Goal: Task Accomplishment & Management: Complete application form

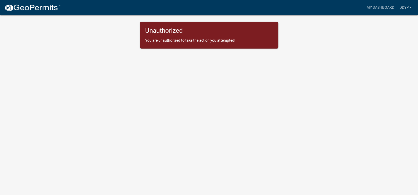
click at [283, 66] on body "Internet Explorer does NOT work with GeoPermits. Get a new browser for more sec…" at bounding box center [209, 103] width 418 height 195
click at [405, 8] on link "IddyP" at bounding box center [405, 8] width 18 height 10
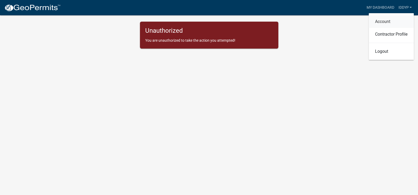
click at [395, 20] on link "Account" at bounding box center [391, 21] width 45 height 13
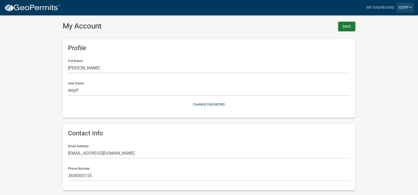
click at [400, 9] on link "IddyP" at bounding box center [405, 8] width 18 height 10
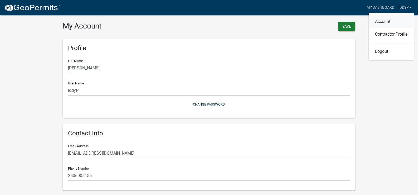
click at [390, 22] on link "Account" at bounding box center [391, 21] width 45 height 13
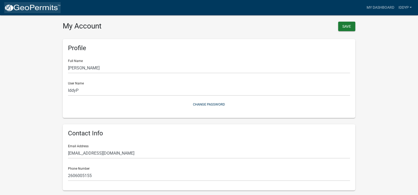
click at [43, 9] on img at bounding box center [32, 8] width 56 height 8
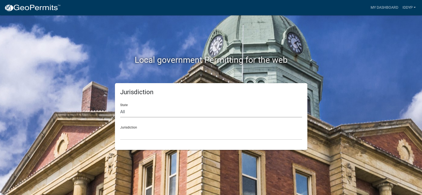
click at [168, 112] on select "All [US_STATE] [US_STATE] [US_STATE] [US_STATE] [US_STATE] [US_STATE] [US_STATE…" at bounding box center [211, 112] width 182 height 11
select select "[US_STATE]"
click at [120, 107] on select "All [US_STATE] [US_STATE] [US_STATE] [US_STATE] [US_STATE] [US_STATE] [US_STATE…" at bounding box center [211, 112] width 182 height 11
click at [161, 132] on select "City of [GEOGRAPHIC_DATA], [US_STATE] City of [GEOGRAPHIC_DATA], [US_STATE] Cit…" at bounding box center [211, 134] width 182 height 11
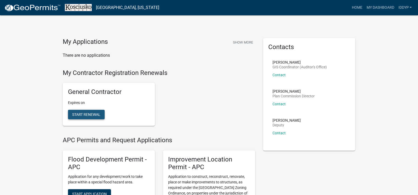
click at [86, 112] on button "Start Renewal" at bounding box center [86, 114] width 37 height 9
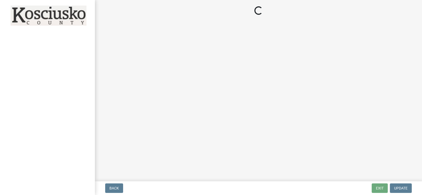
select select "IN"
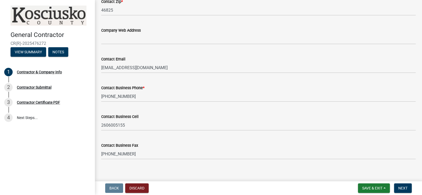
scroll to position [280, 0]
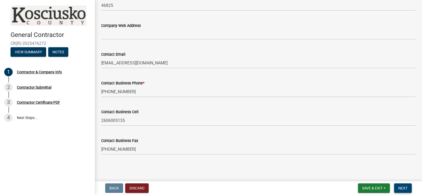
click at [407, 190] on button "Next" at bounding box center [403, 187] width 18 height 9
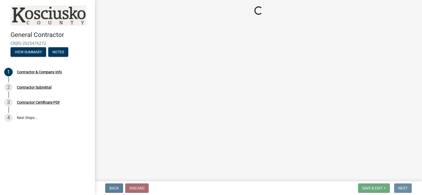
scroll to position [0, 0]
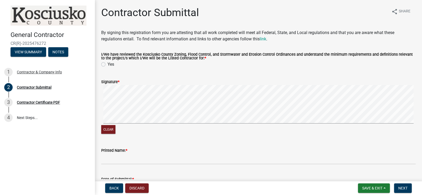
click at [108, 65] on label "Yes" at bounding box center [111, 64] width 7 height 6
click at [108, 65] on input "Yes" at bounding box center [109, 62] width 3 height 3
radio input "true"
click at [127, 103] on form "Signature * Clear" at bounding box center [258, 103] width 315 height 62
click at [127, 84] on div "Signature *" at bounding box center [258, 82] width 315 height 6
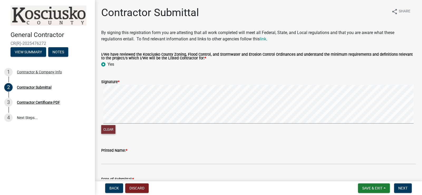
click at [108, 132] on button "Clear" at bounding box center [108, 129] width 14 height 9
click at [152, 89] on form "Signature * Clear" at bounding box center [258, 103] width 315 height 62
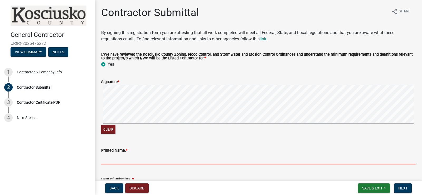
click at [155, 155] on input "Printed Name: *" at bounding box center [258, 158] width 315 height 11
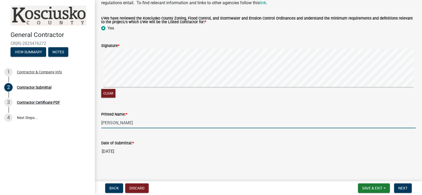
scroll to position [38, 0]
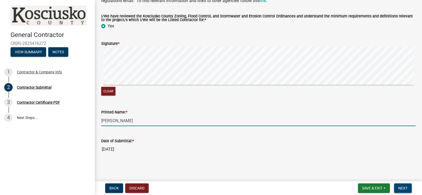
type input "[PERSON_NAME]"
click at [402, 186] on span "Next" at bounding box center [402, 188] width 9 height 4
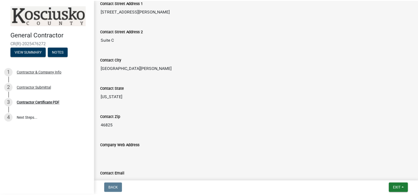
scroll to position [308, 0]
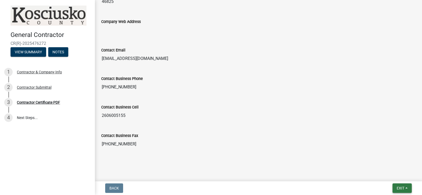
click at [402, 187] on span "Exit" at bounding box center [401, 188] width 8 height 4
click at [394, 175] on button "Save & Exit" at bounding box center [391, 174] width 42 height 13
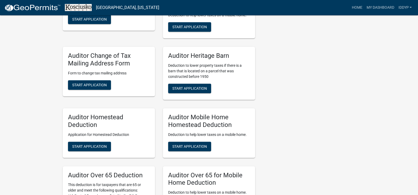
scroll to position [501, 0]
